Goal: Task Accomplishment & Management: Use online tool/utility

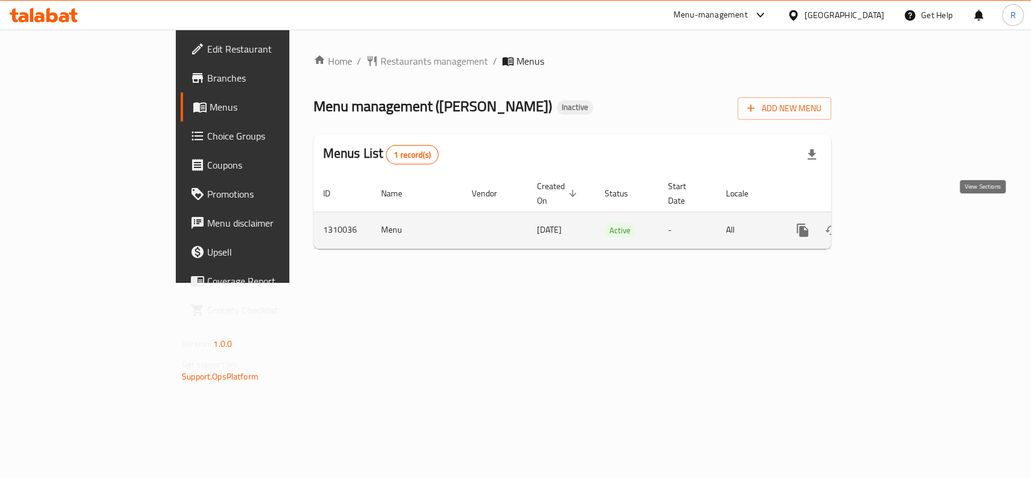
click at [897, 223] on icon "enhanced table" at bounding box center [889, 230] width 14 height 14
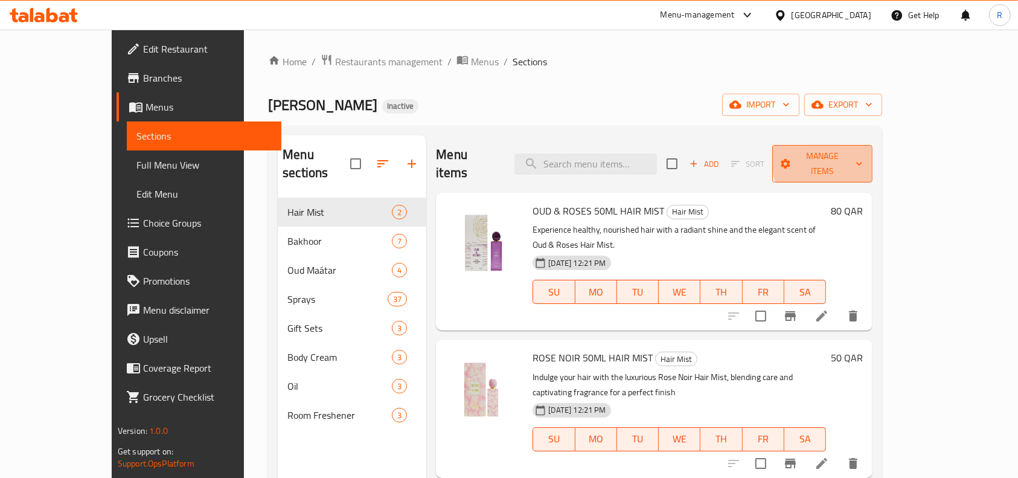
click at [863, 158] on span "Manage items" at bounding box center [822, 164] width 81 height 30
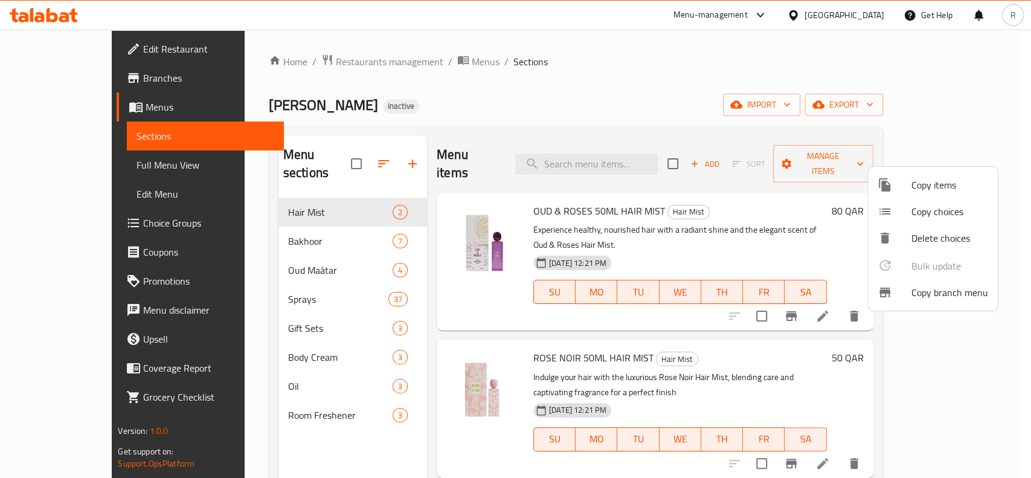
click at [937, 285] on span "Copy branch menu" at bounding box center [949, 292] width 77 height 14
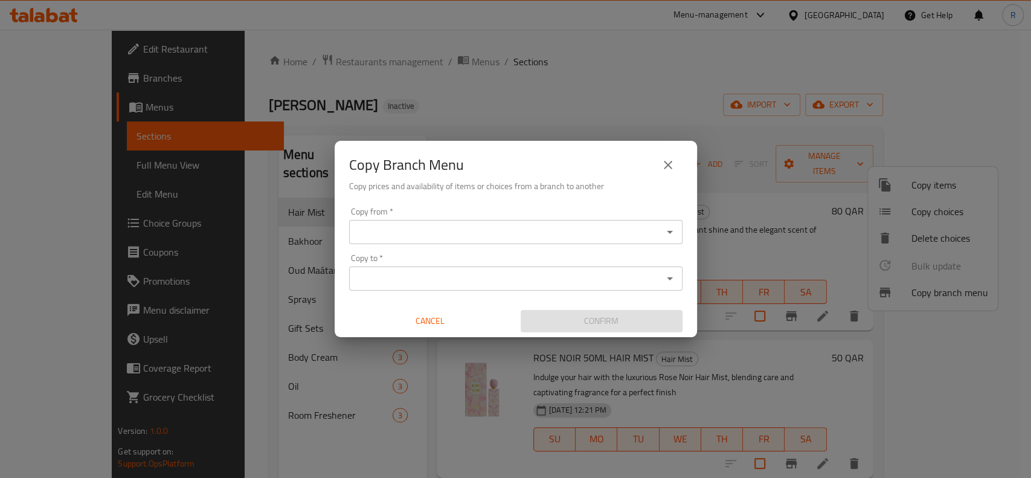
click at [602, 227] on input "Copy from   *" at bounding box center [506, 231] width 306 height 17
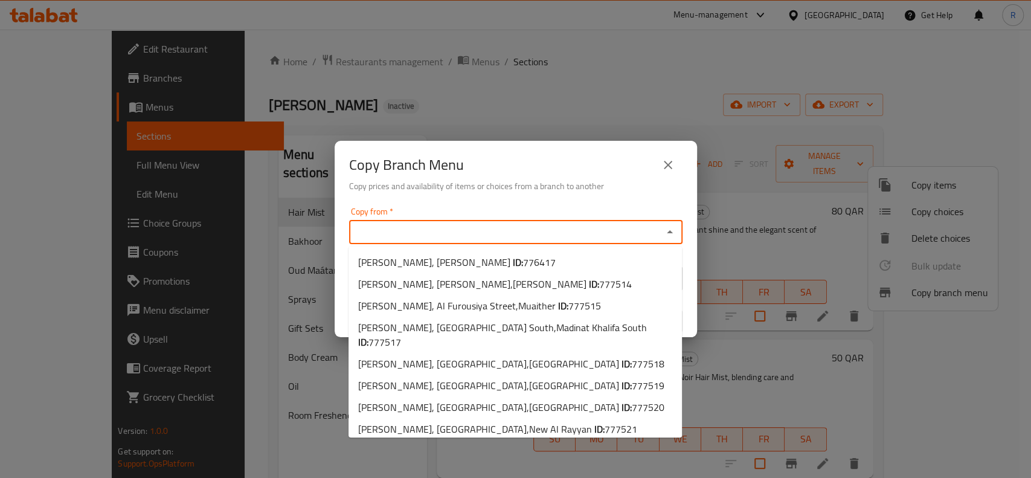
click at [592, 168] on div "Copy Branch Menu" at bounding box center [515, 164] width 333 height 29
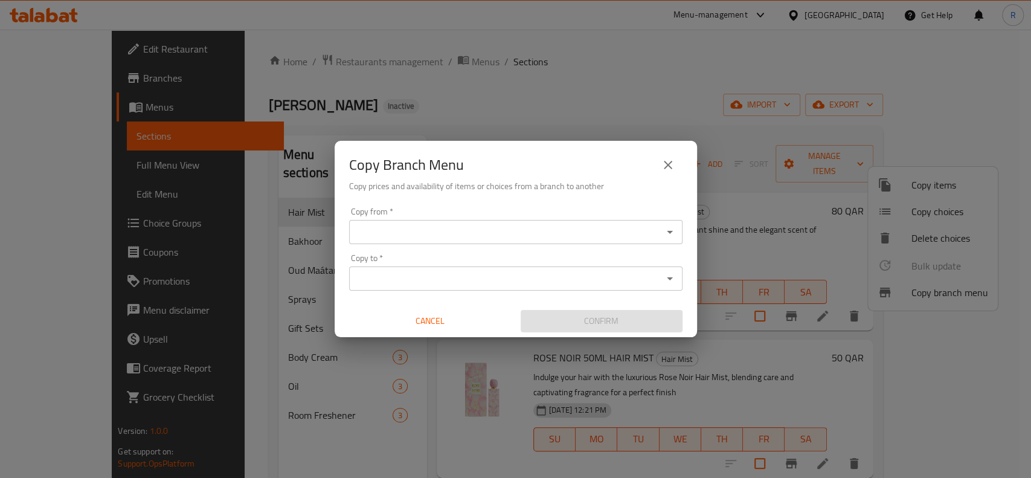
click at [555, 274] on input "Copy to   *" at bounding box center [506, 278] width 306 height 17
click at [660, 161] on button "close" at bounding box center [668, 164] width 29 height 29
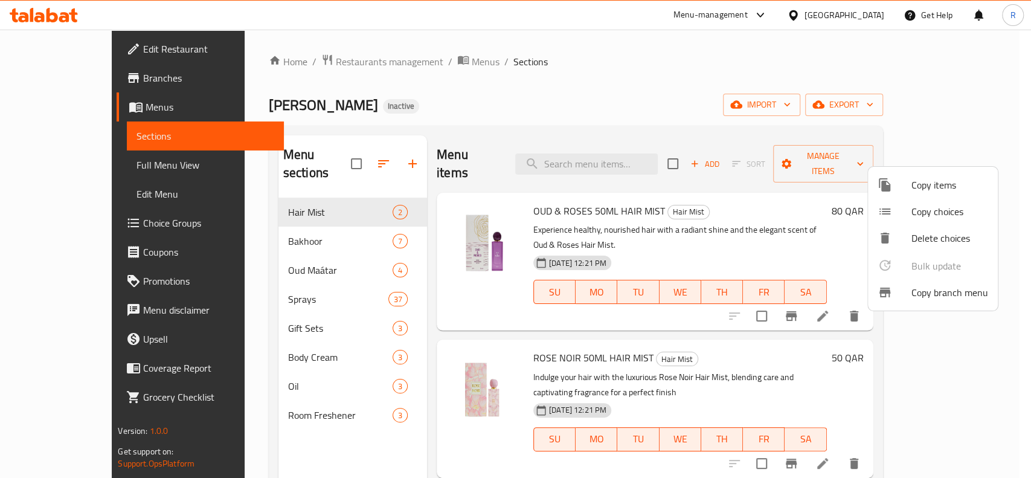
click at [68, 77] on div at bounding box center [515, 239] width 1031 height 478
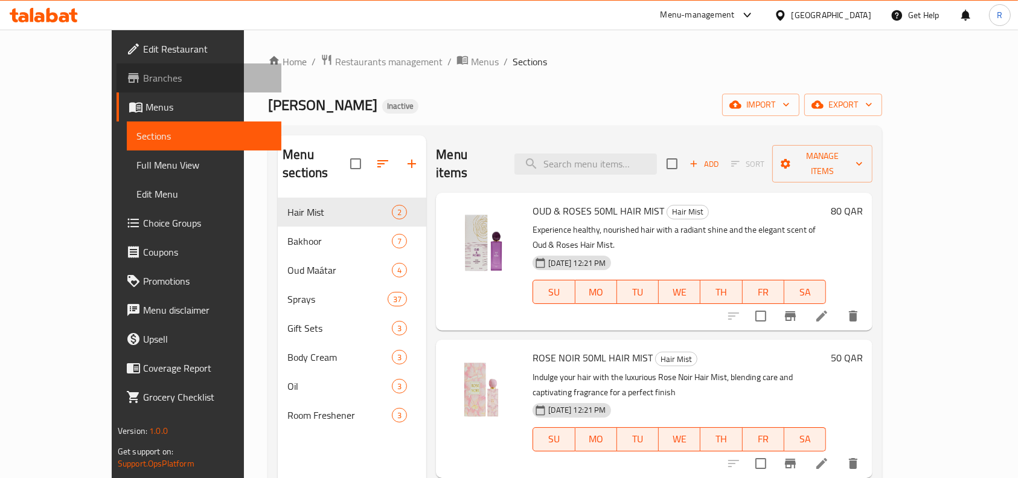
click at [143, 75] on span "Branches" at bounding box center [207, 78] width 129 height 14
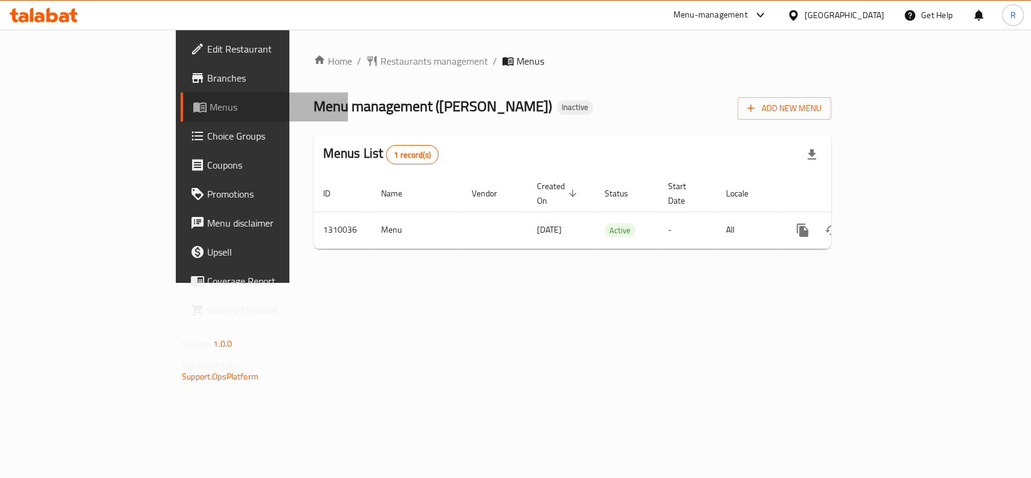
click at [210, 101] on span "Menus" at bounding box center [274, 107] width 129 height 14
click at [207, 74] on span "Branches" at bounding box center [272, 78] width 131 height 14
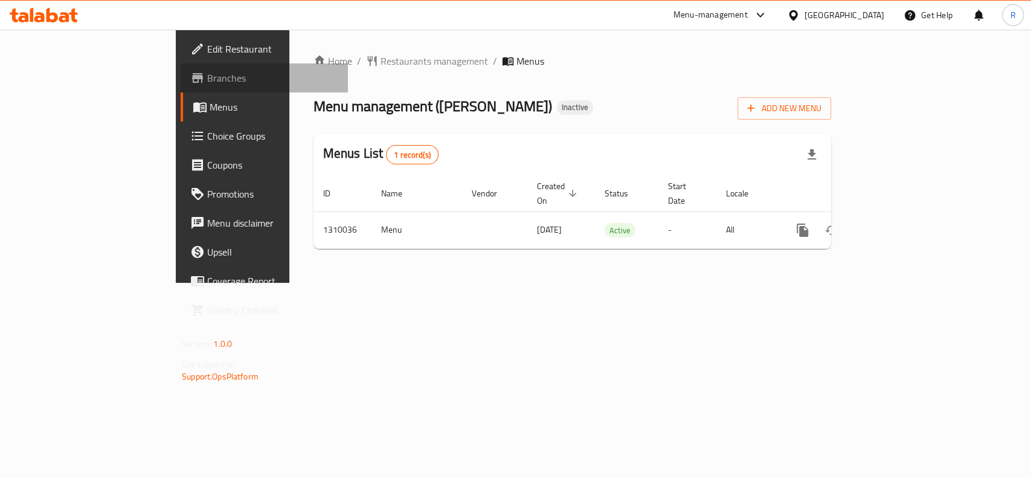
click at [207, 84] on span "Branches" at bounding box center [272, 78] width 131 height 14
click at [207, 77] on span "Branches" at bounding box center [272, 78] width 131 height 14
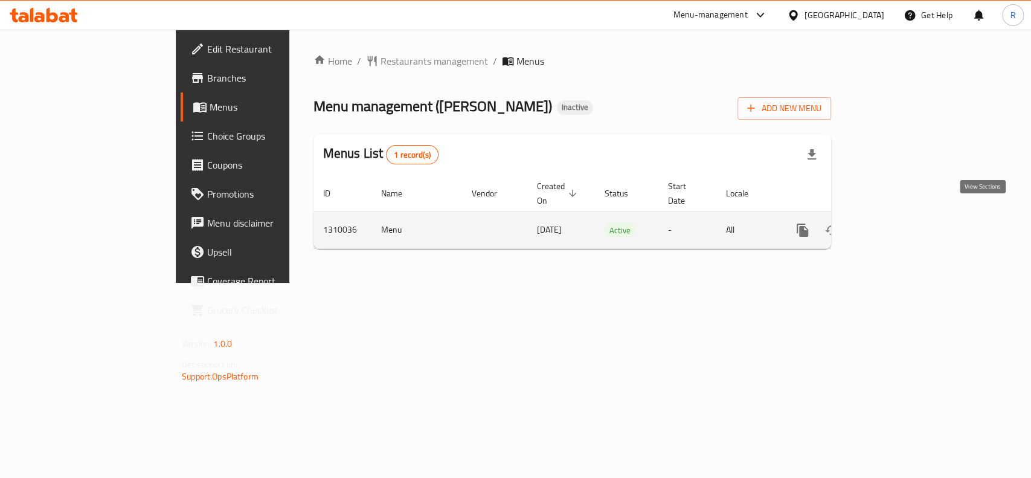
click at [895, 225] on icon "enhanced table" at bounding box center [889, 230] width 11 height 11
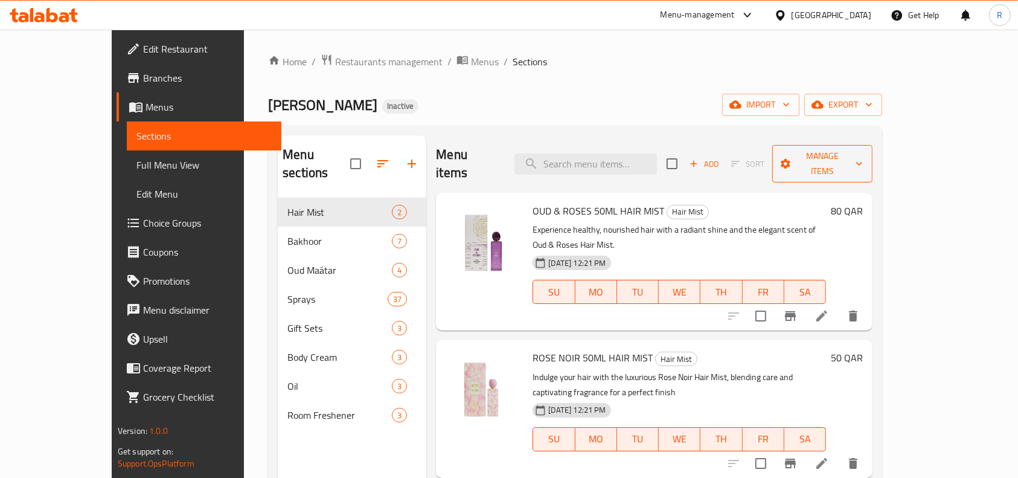
click at [863, 155] on span "Manage items" at bounding box center [822, 164] width 81 height 30
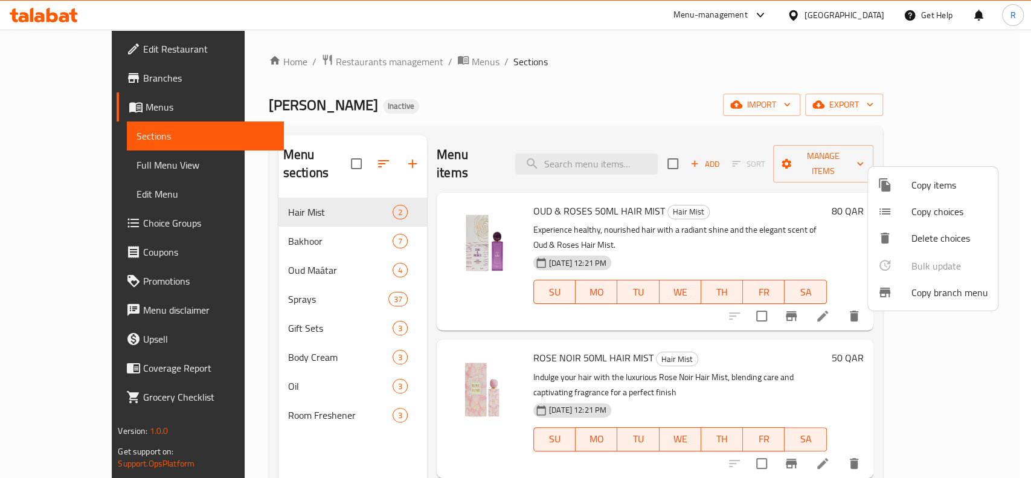
click at [946, 292] on span "Copy branch menu" at bounding box center [949, 292] width 77 height 14
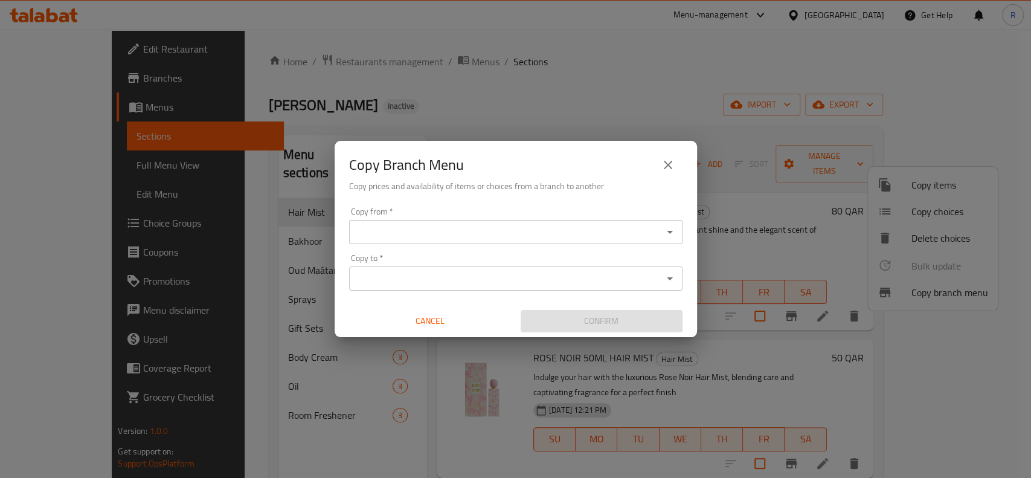
click at [382, 234] on input "Copy from   *" at bounding box center [506, 231] width 306 height 17
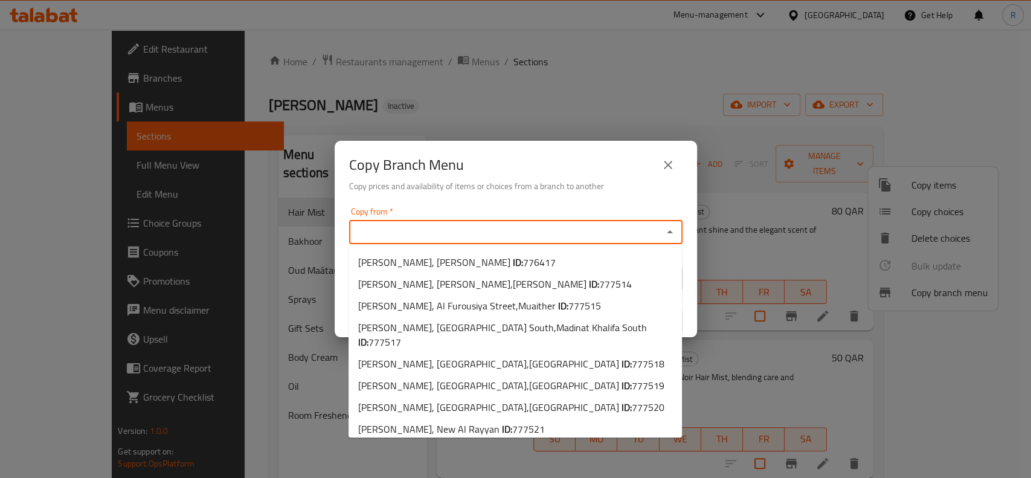
paste input "777521"
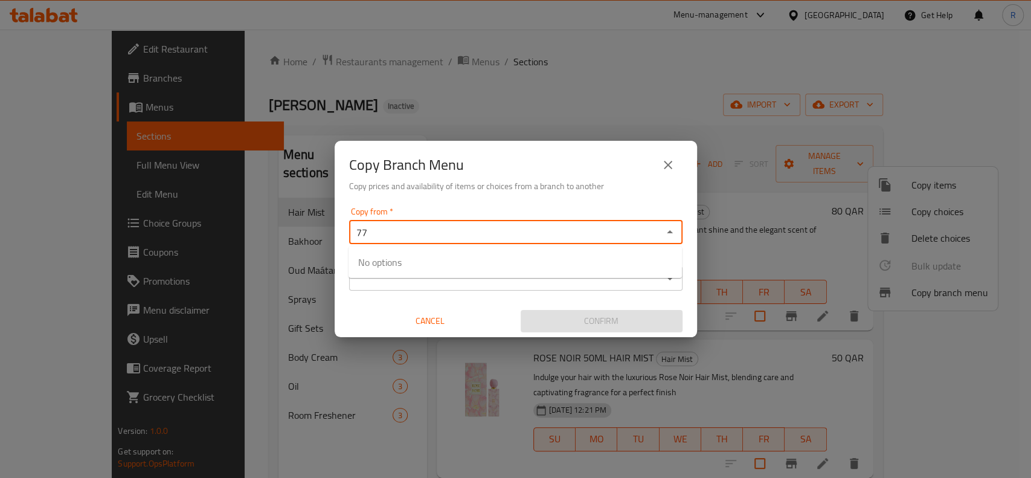
type input "7"
click at [379, 228] on input "Copy from   *" at bounding box center [506, 231] width 306 height 17
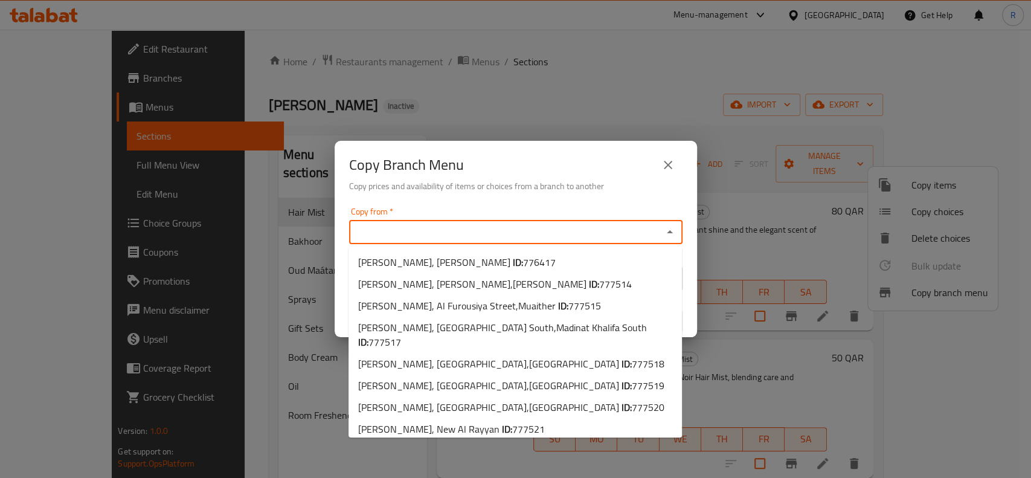
paste input "776417"
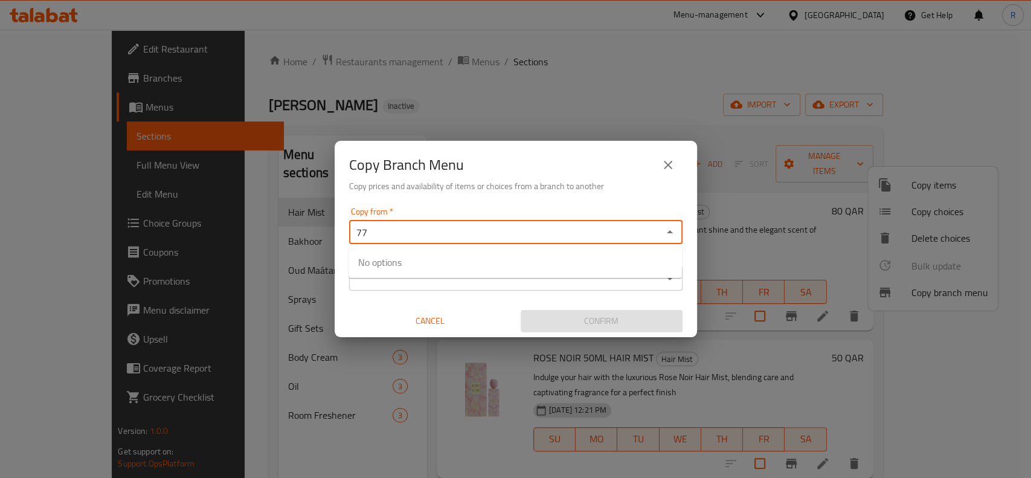
type input "7"
click at [364, 230] on input "Copy from   *" at bounding box center [506, 231] width 306 height 17
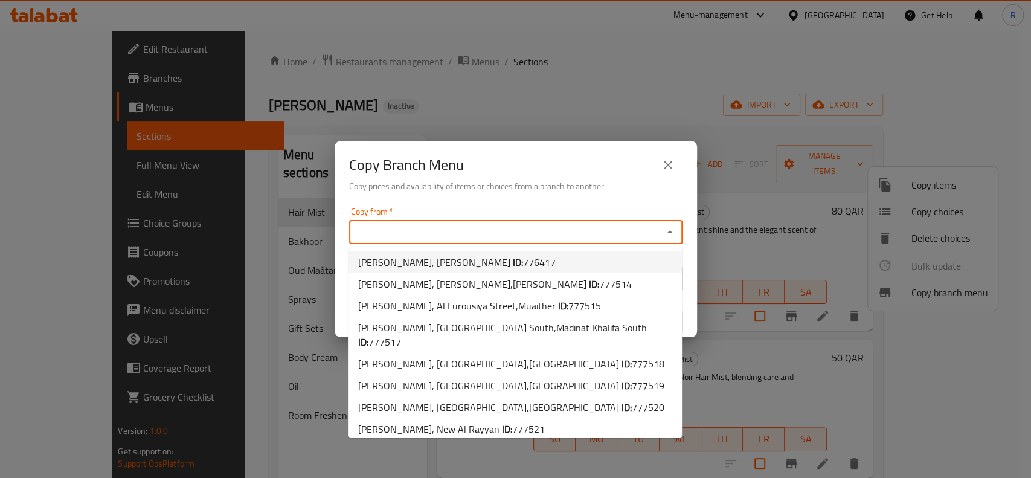
click at [446, 261] on span "[PERSON_NAME], [PERSON_NAME] ID: 776417" at bounding box center [457, 262] width 198 height 14
type input "[PERSON_NAME], [PERSON_NAME]"
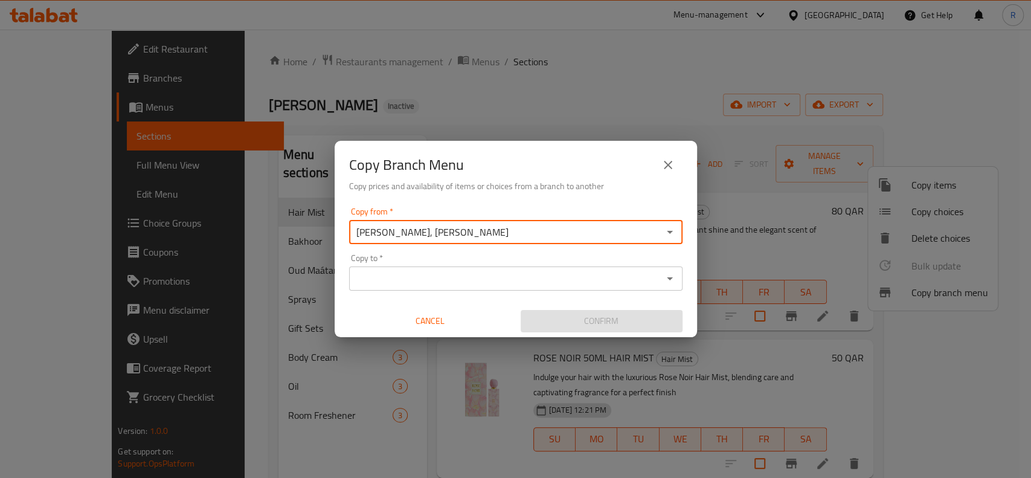
click at [467, 280] on input "Copy to   *" at bounding box center [506, 278] width 306 height 17
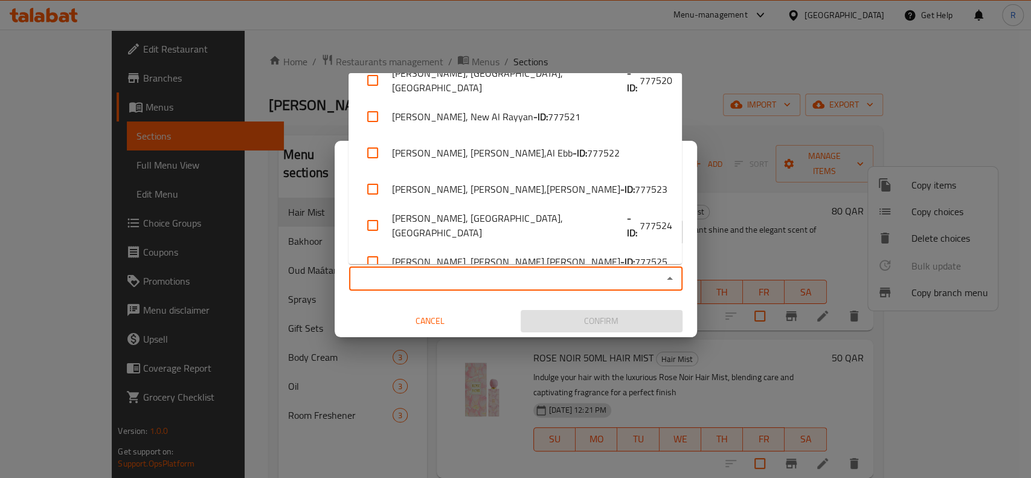
scroll to position [289, 0]
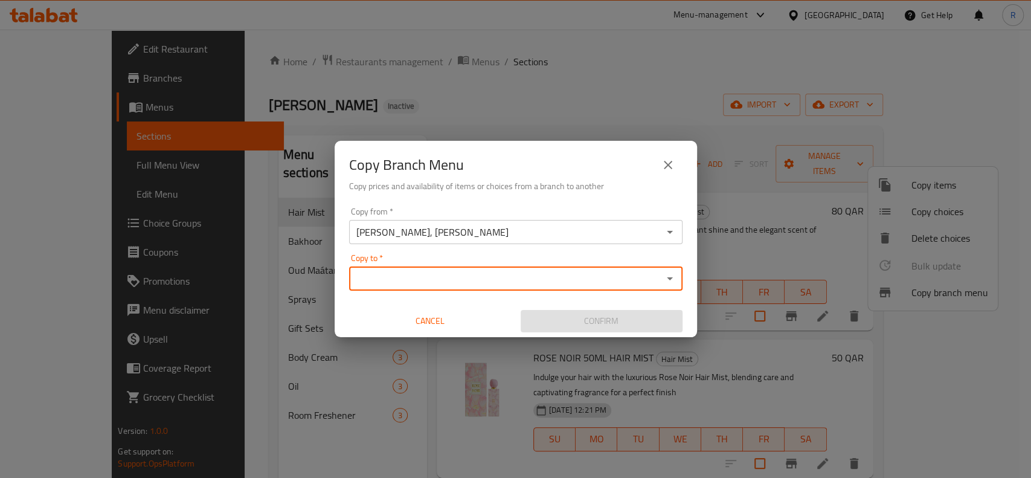
click at [479, 275] on input "Copy to   *" at bounding box center [506, 278] width 306 height 17
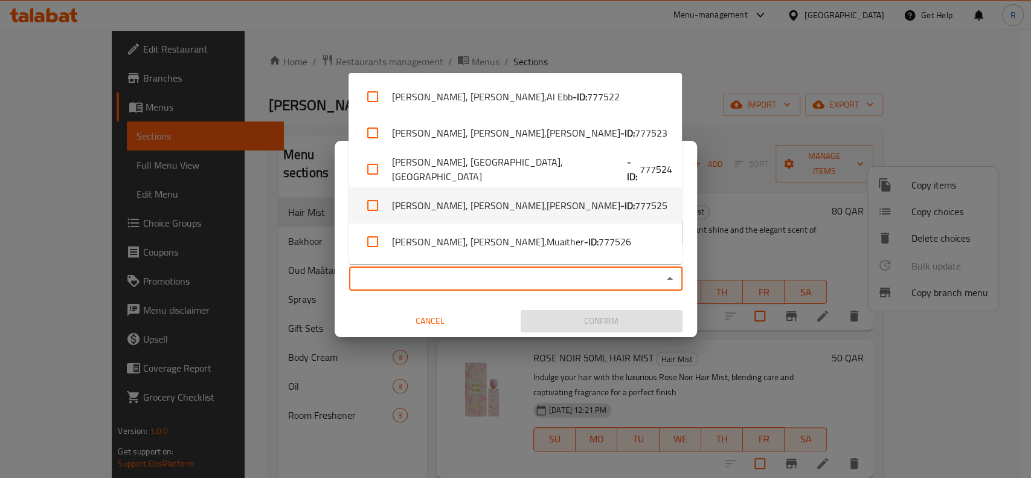
scroll to position [208, 0]
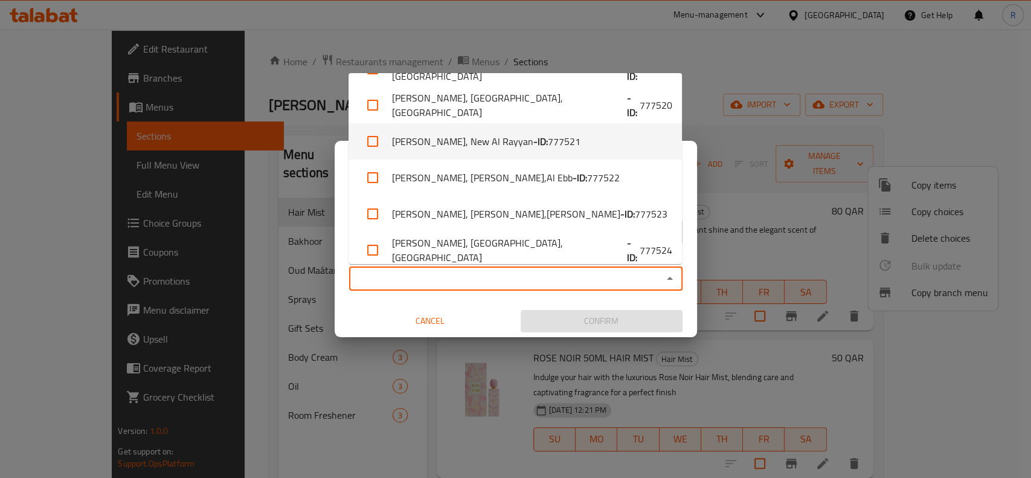
click at [554, 147] on span "777521" at bounding box center [564, 141] width 33 height 14
checkbox input "true"
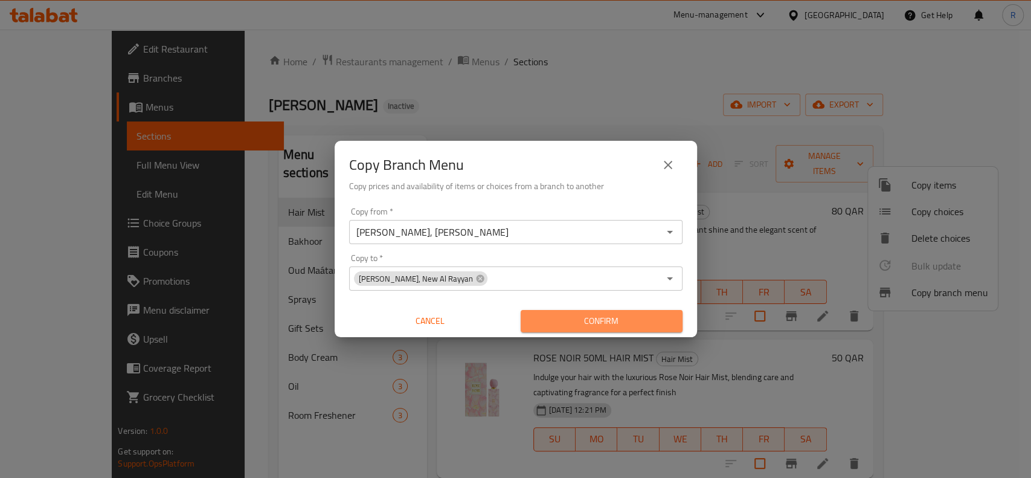
click at [589, 323] on span "Confirm" at bounding box center [601, 320] width 143 height 15
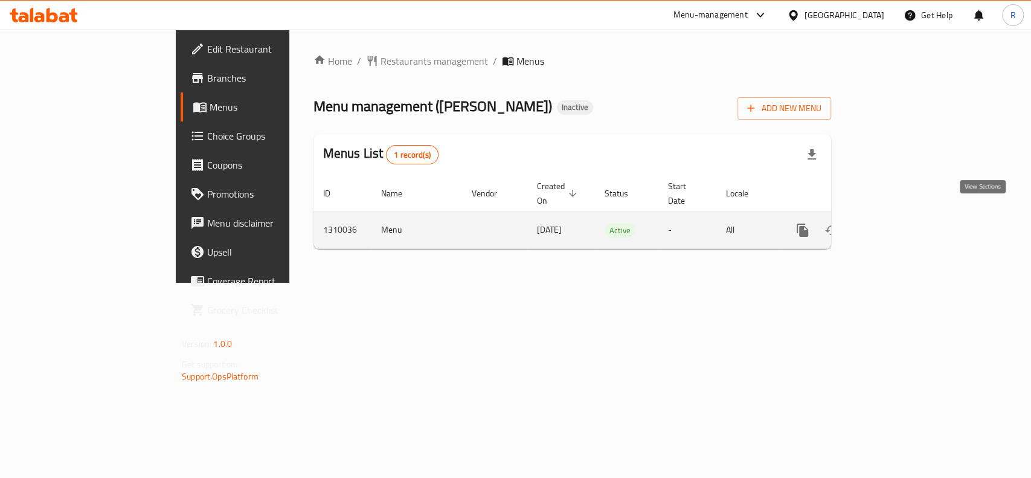
click at [904, 216] on link "enhanced table" at bounding box center [889, 230] width 29 height 29
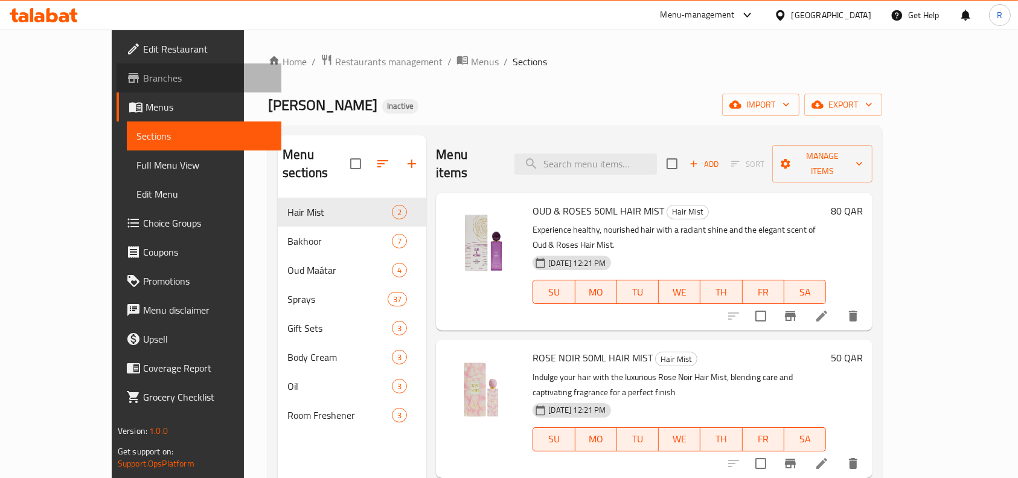
click at [143, 74] on span "Branches" at bounding box center [207, 78] width 129 height 14
